Goal: Transaction & Acquisition: Purchase product/service

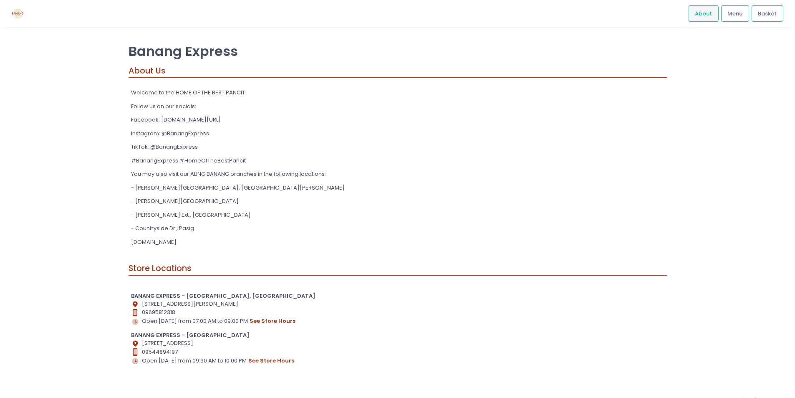
click at [752, 176] on div "Banang Express About Us Welcome to the HOME OF THE BEST PANCIT! Follow us on ou…" at bounding box center [397, 209] width 795 height 343
click at [734, 10] on span "Menu" at bounding box center [734, 14] width 15 height 8
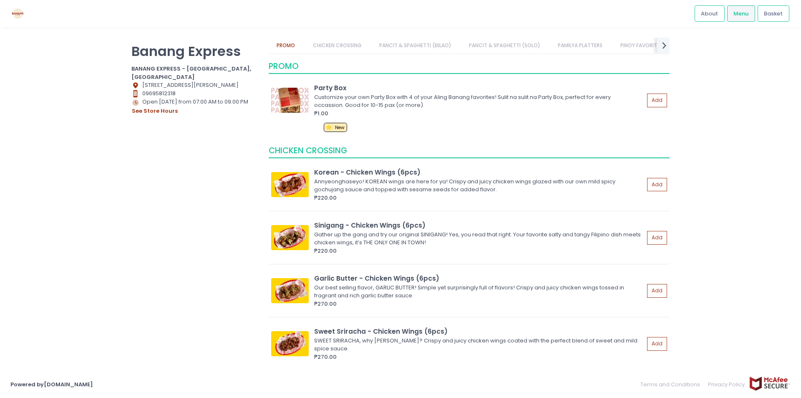
click at [199, 81] on div "Location Created with Sketch. 1358 San Gregorio St. Brgy. 680, Paco, Manila" at bounding box center [194, 85] width 127 height 8
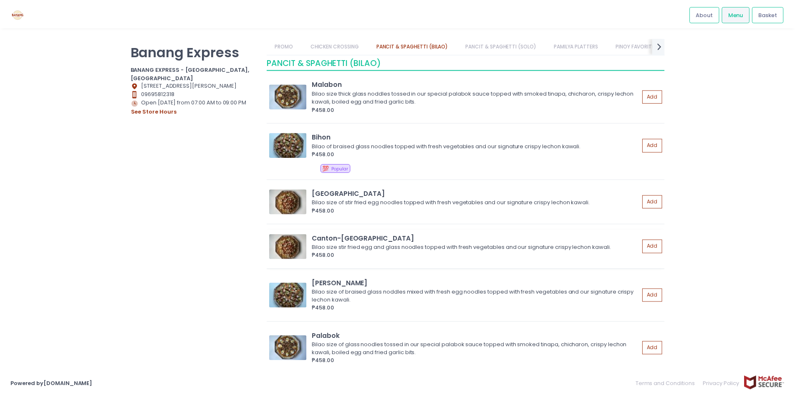
scroll to position [1043, 0]
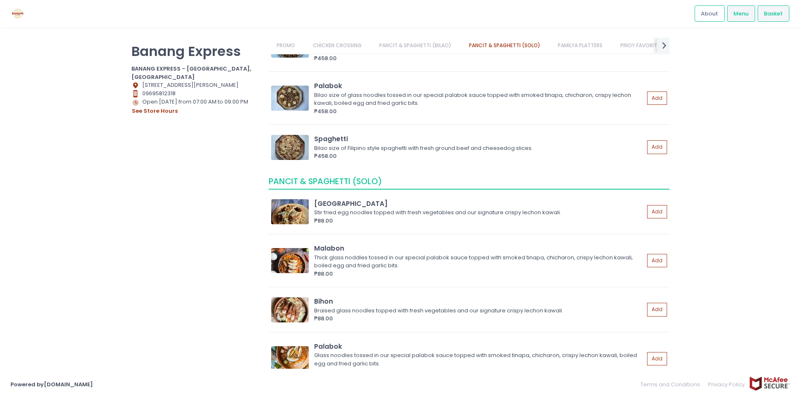
click at [773, 19] on div "Basket" at bounding box center [773, 13] width 32 height 16
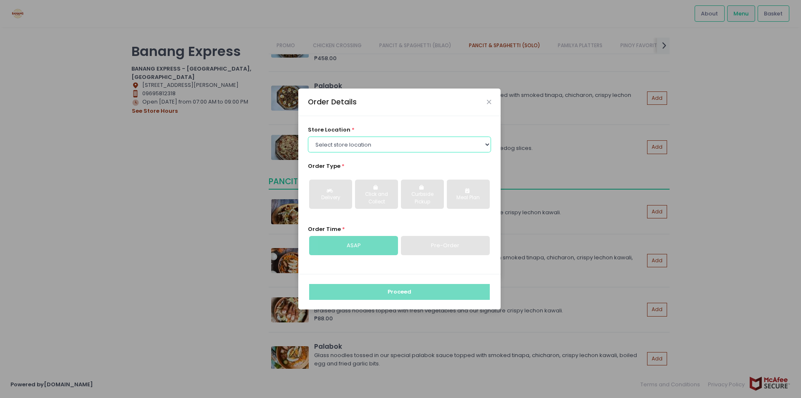
click at [352, 145] on select "Select store location BANANG EXPRESS - Paco, Manila BANANG EXPRESS - Holy Spiri…" at bounding box center [400, 144] width 184 height 16
select select "675c0ae4bfedf4b19365cabd"
click at [308, 136] on select "Select store location BANANG EXPRESS - Paco, Manila BANANG EXPRESS - Holy Spiri…" at bounding box center [400, 144] width 184 height 16
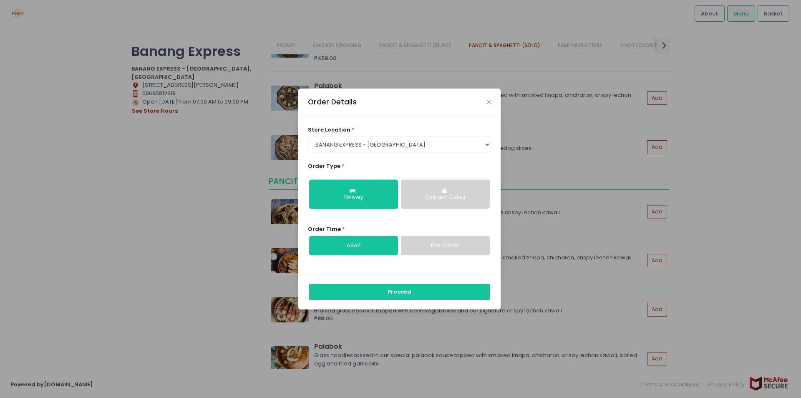
click at [442, 203] on button "Click and Collect" at bounding box center [445, 193] width 89 height 29
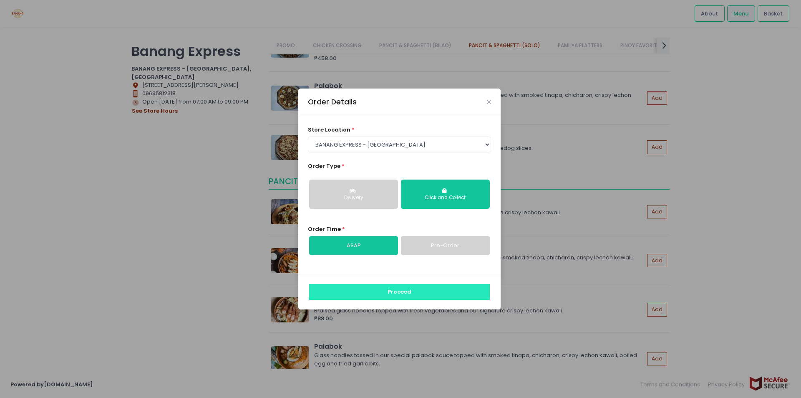
click at [423, 292] on button "Proceed" at bounding box center [399, 292] width 181 height 16
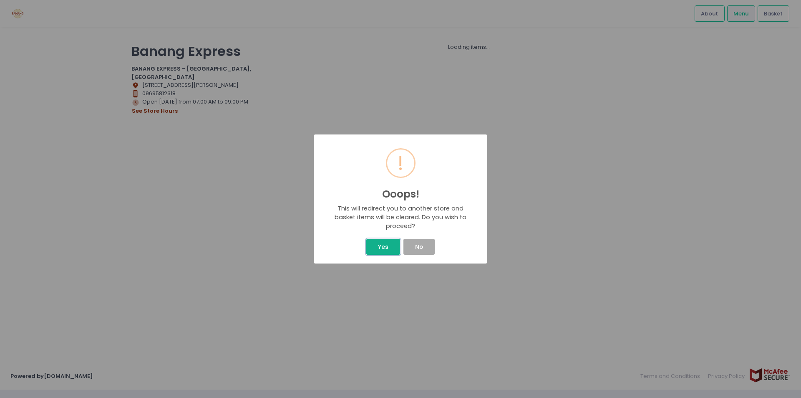
click at [386, 249] on button "Yes" at bounding box center [382, 247] width 33 height 16
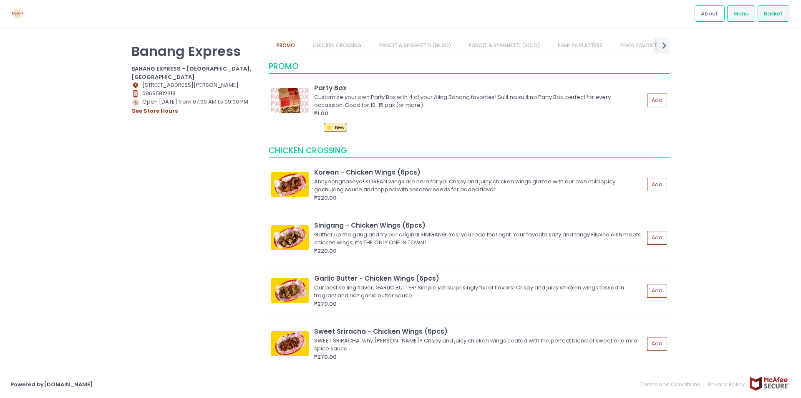
click at [770, 15] on span "Basket" at bounding box center [773, 14] width 19 height 8
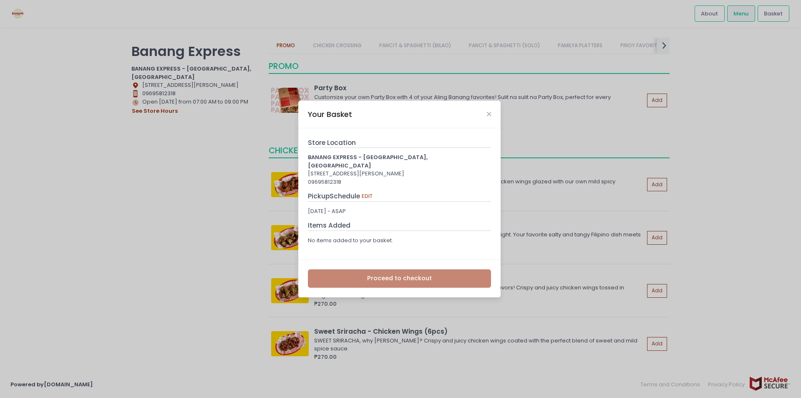
drag, startPoint x: 344, startPoint y: 161, endPoint x: 331, endPoint y: 113, distance: 50.1
click at [344, 160] on b "BANANG EXPRESS - Paco, Manila" at bounding box center [368, 161] width 120 height 16
click at [373, 225] on div "Items Added" at bounding box center [400, 225] width 184 height 10
click at [489, 117] on icon "Close" at bounding box center [489, 114] width 4 height 6
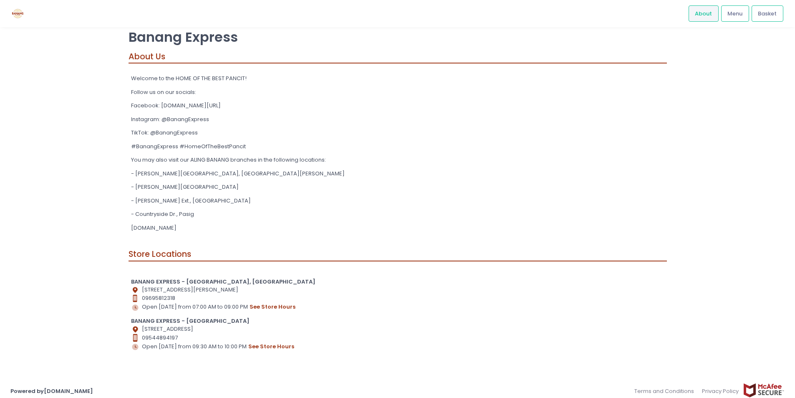
scroll to position [21, 0]
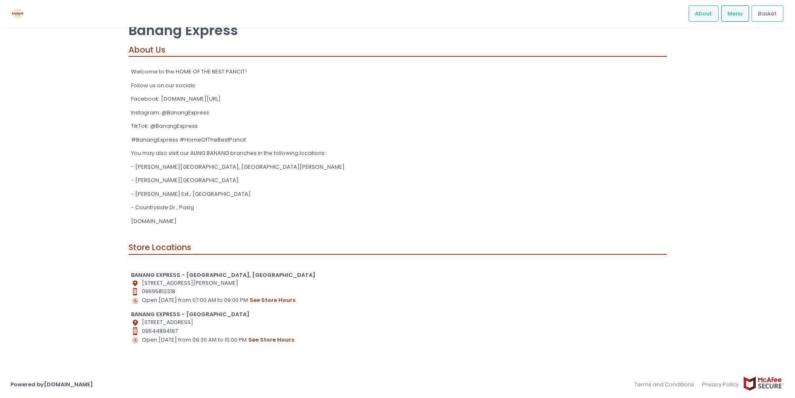
click at [740, 15] on span "Menu" at bounding box center [734, 14] width 15 height 8
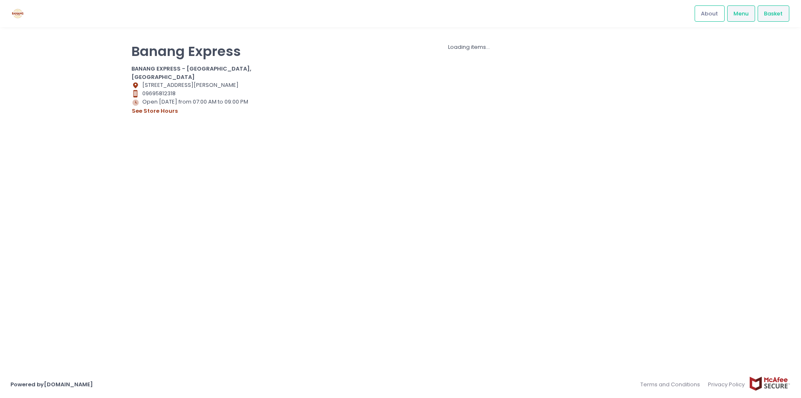
click at [770, 14] on span "Basket" at bounding box center [773, 14] width 19 height 8
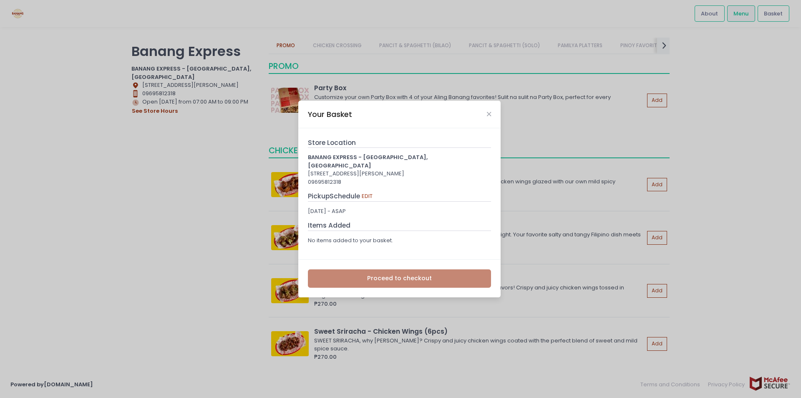
click at [486, 121] on div "Your Basket" at bounding box center [399, 115] width 202 height 28
click at [491, 115] on div "Your Basket" at bounding box center [399, 115] width 202 height 28
click at [488, 117] on icon "Close" at bounding box center [489, 114] width 4 height 6
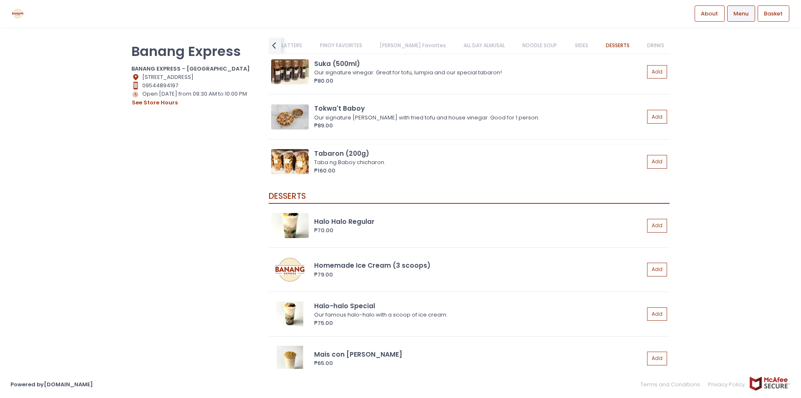
scroll to position [2502, 0]
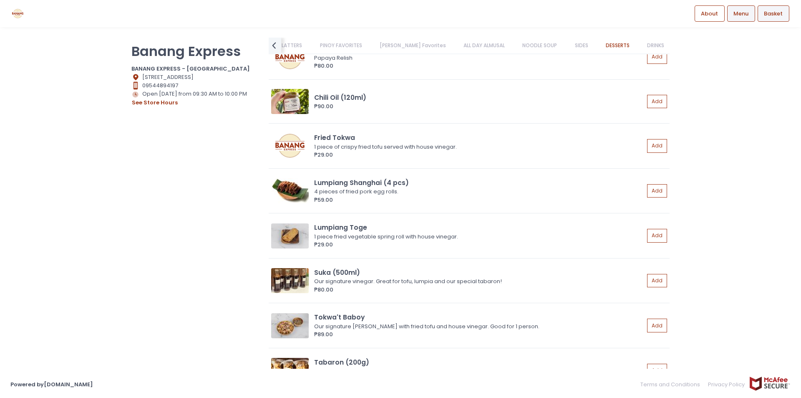
click at [778, 18] on span "Basket" at bounding box center [773, 14] width 19 height 8
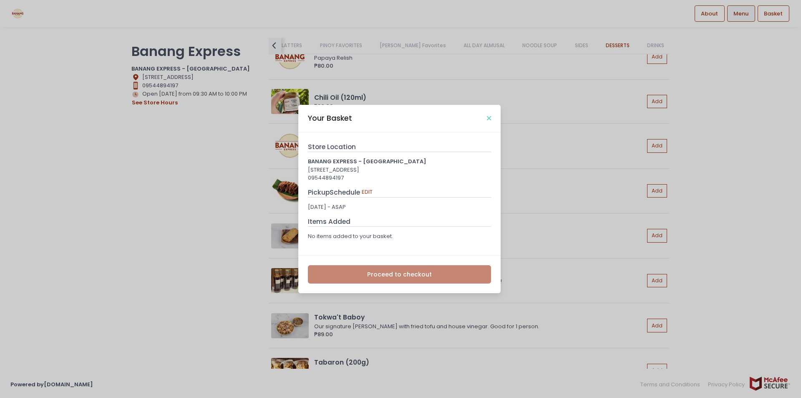
click at [489, 116] on icon "Close" at bounding box center [489, 118] width 4 height 6
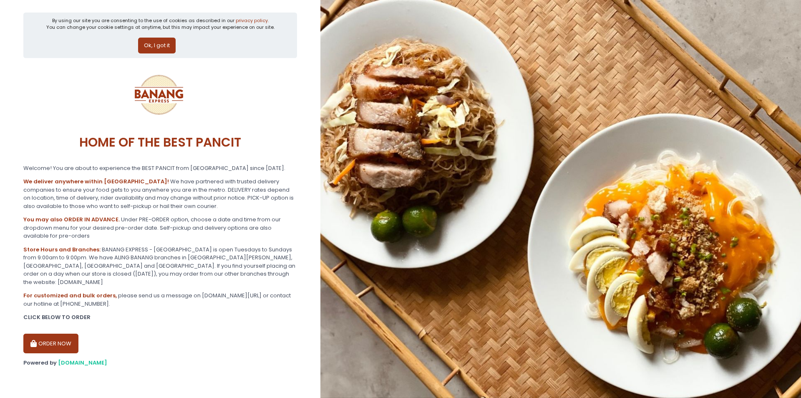
click at [47, 333] on button "ORDER NOW" at bounding box center [50, 343] width 55 height 20
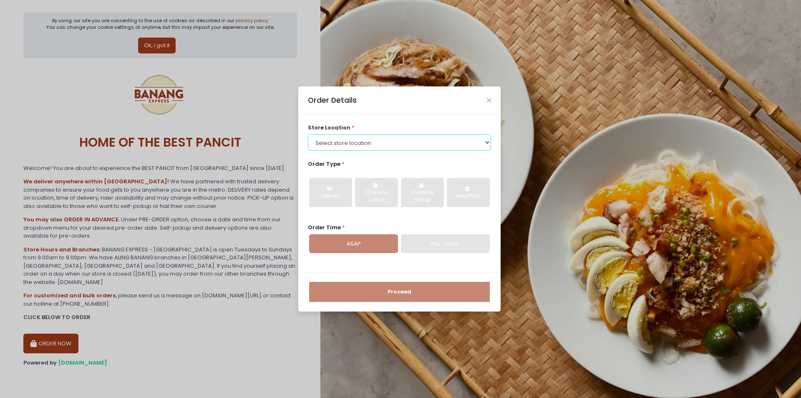
click at [384, 145] on select "Select store location BANANG EXPRESS - Paco, Manila BANANG EXPRESS - Holy Spiri…" at bounding box center [400, 142] width 184 height 16
click at [308, 134] on select "Select store location BANANG EXPRESS - Paco, Manila BANANG EXPRESS - Holy Spiri…" at bounding box center [400, 142] width 184 height 16
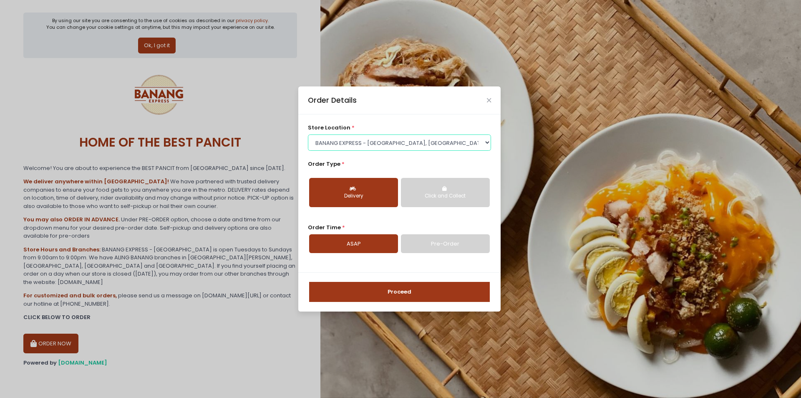
click at [369, 141] on select "Select store location BANANG EXPRESS - Paco, Manila BANANG EXPRESS - Holy Spiri…" at bounding box center [400, 142] width 184 height 16
select select "675c0ae4bfedf4b19365cabd"
click at [308, 134] on select "Select store location BANANG EXPRESS - Paco, Manila BANANG EXPRESS - Holy Spiri…" at bounding box center [400, 142] width 184 height 16
click at [349, 196] on div "Delivery" at bounding box center [353, 196] width 77 height 8
click at [357, 293] on button "Proceed" at bounding box center [399, 292] width 181 height 20
